Goal: Navigation & Orientation: Understand site structure

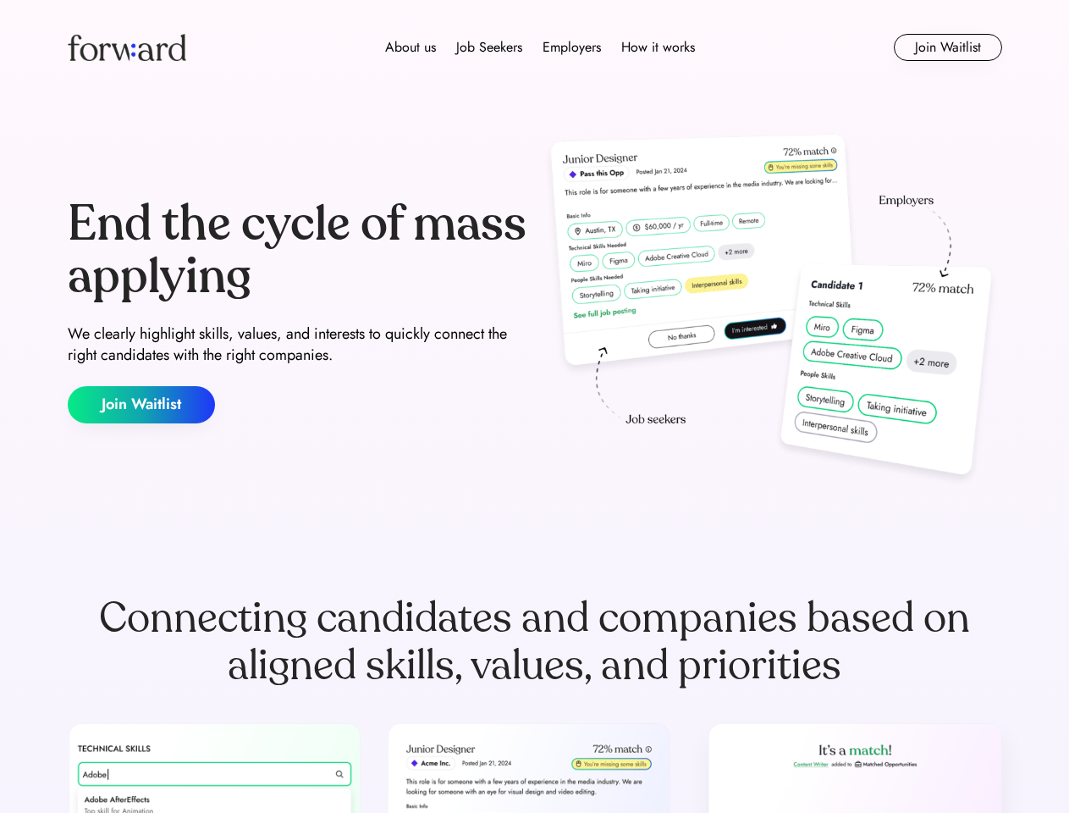
click at [534, 406] on div "End the cycle of mass applying We clearly highlight skills, values, and interes…" at bounding box center [535, 311] width 934 height 364
click at [535, 47] on div "About us Job Seekers Employers How it works" at bounding box center [540, 47] width 667 height 20
click at [127, 47] on img at bounding box center [127, 47] width 118 height 27
click at [540, 47] on div "About us Job Seekers Employers How it works" at bounding box center [540, 47] width 667 height 20
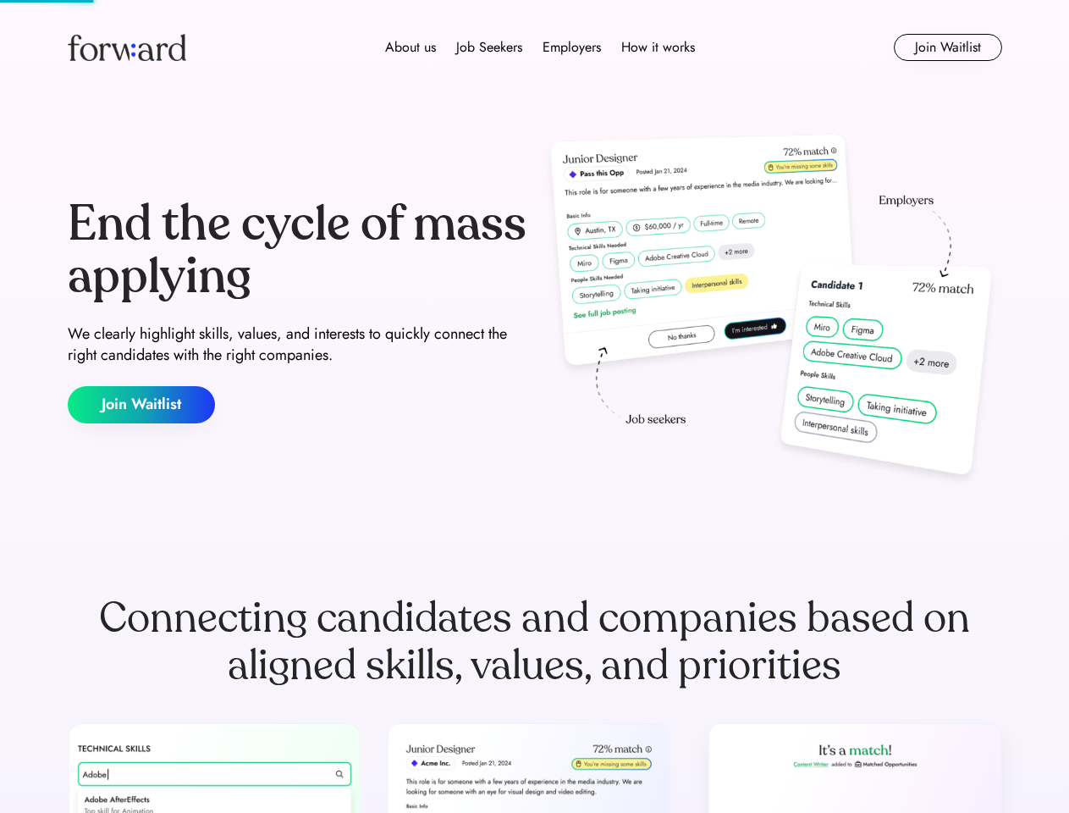
click at [411, 47] on div "About us" at bounding box center [410, 47] width 51 height 20
click at [489, 47] on div "Job Seekers" at bounding box center [489, 47] width 66 height 20
click at [571, 47] on div "Employers" at bounding box center [572, 47] width 58 height 20
